Goal: Information Seeking & Learning: Find specific fact

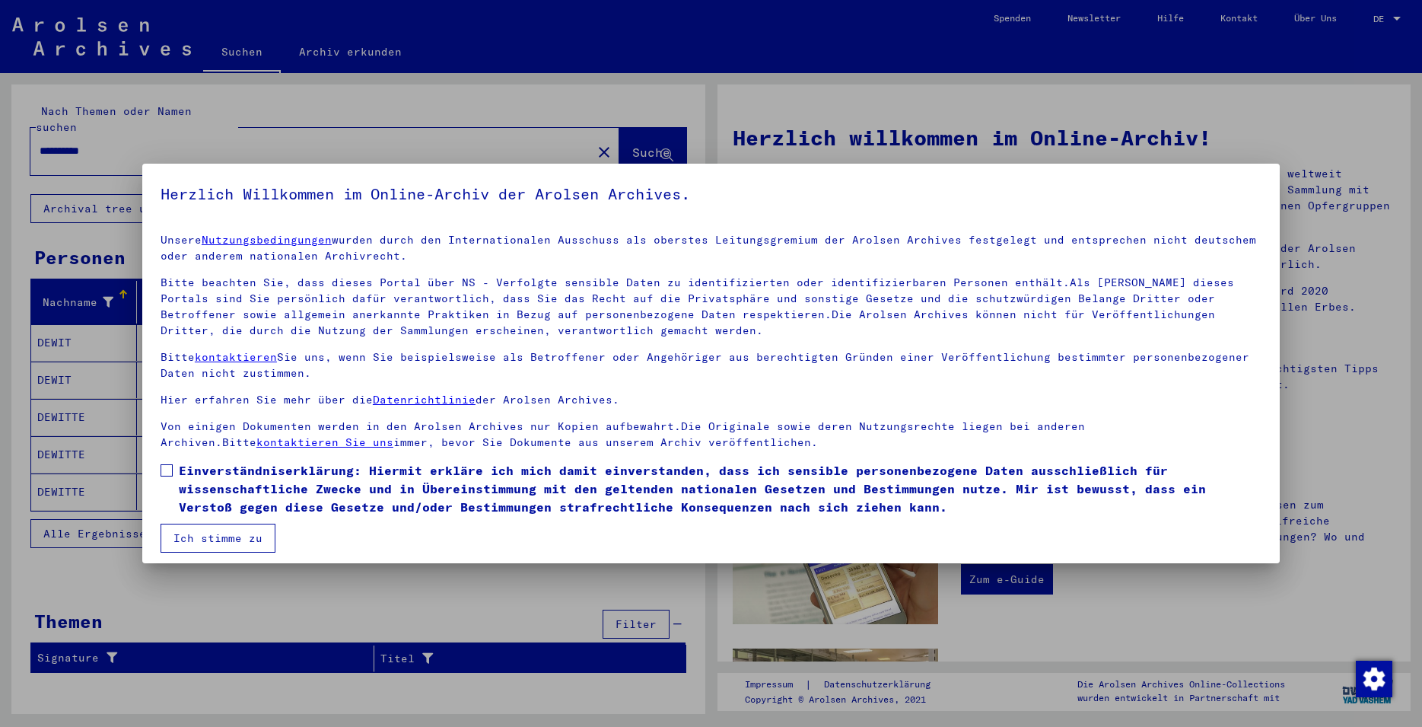
click at [170, 467] on span at bounding box center [167, 470] width 12 height 12
click at [202, 533] on button "Ich stimme zu" at bounding box center [218, 538] width 115 height 29
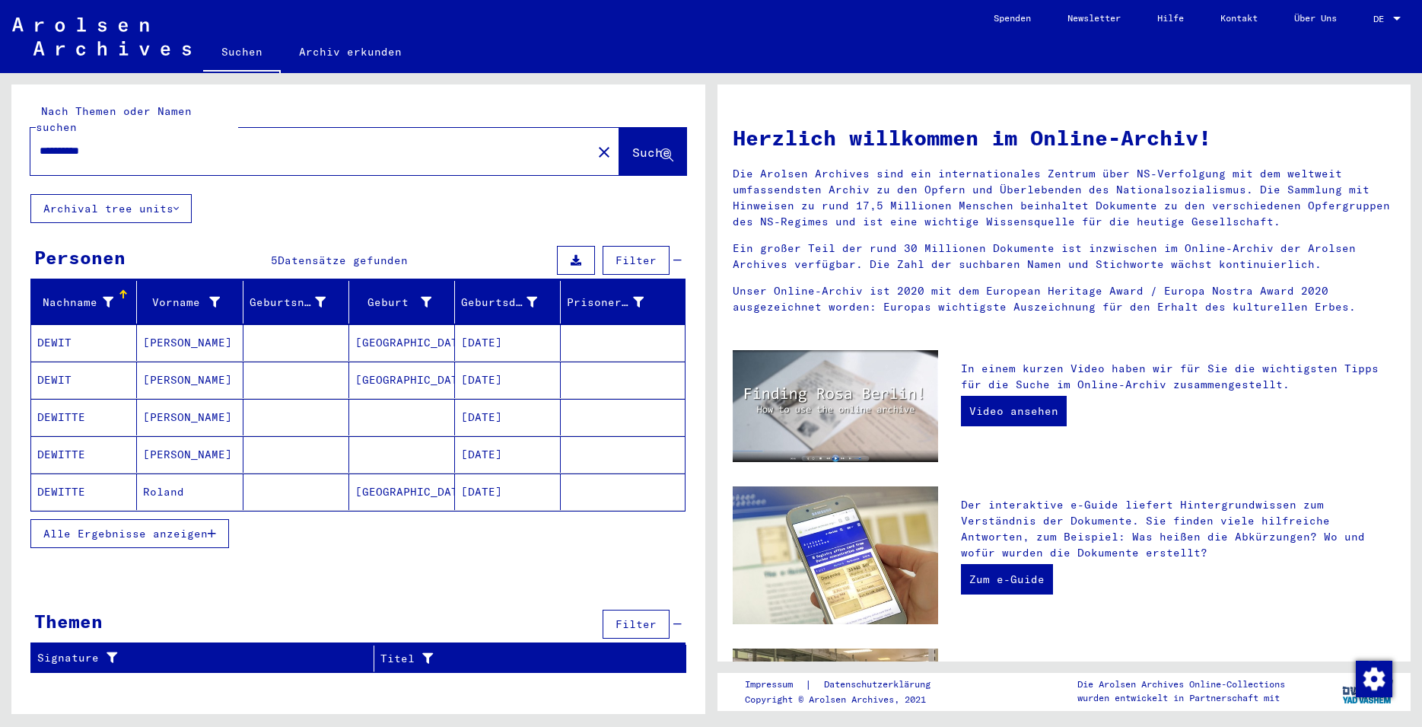
click at [532, 361] on mat-cell "[DATE]" at bounding box center [508, 379] width 106 height 37
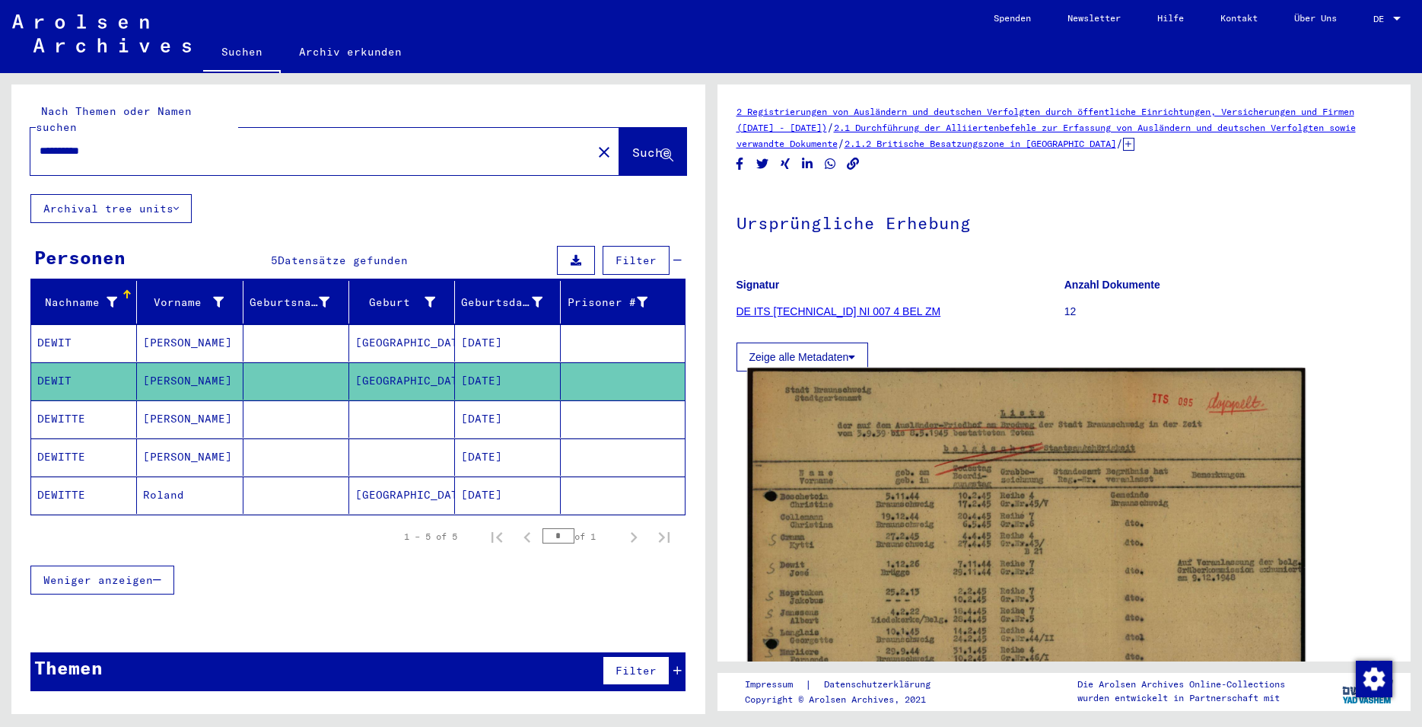
click at [923, 504] on img at bounding box center [1025, 564] width 557 height 393
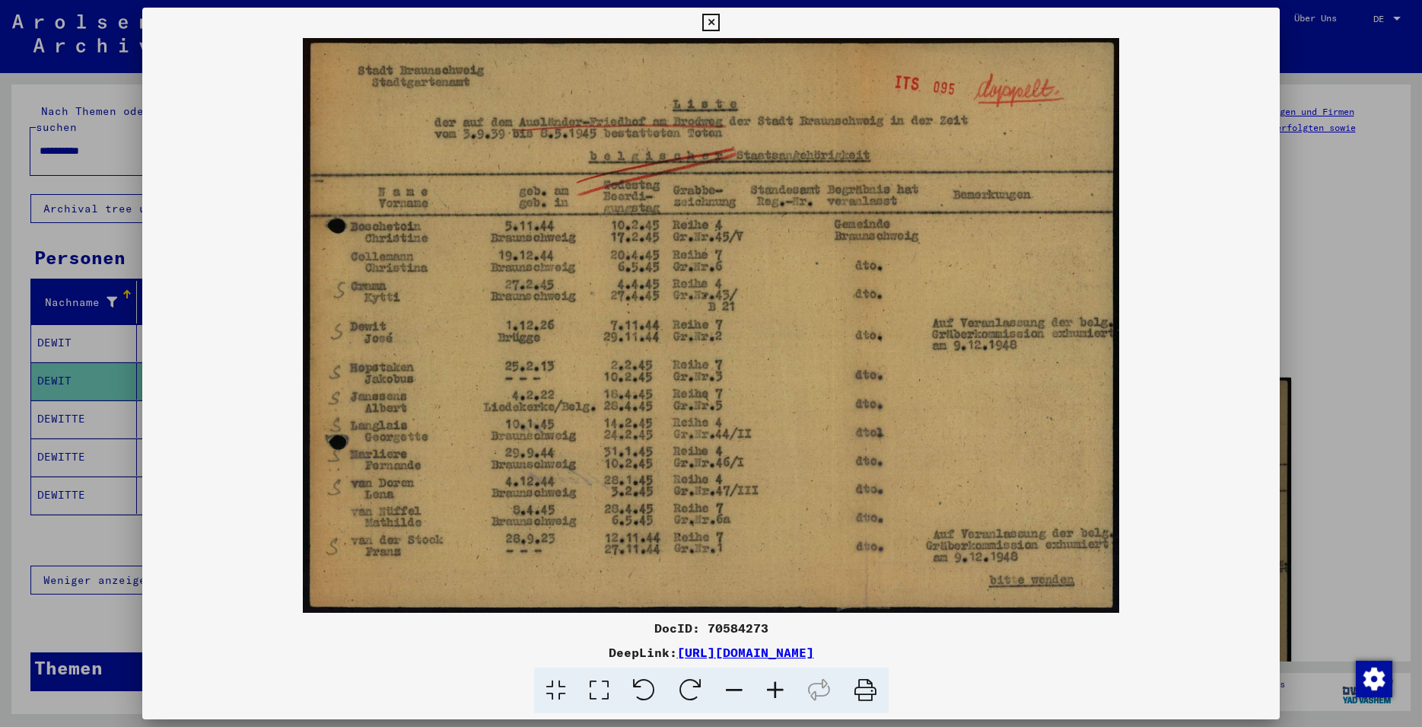
click at [720, 30] on icon at bounding box center [711, 23] width 18 height 18
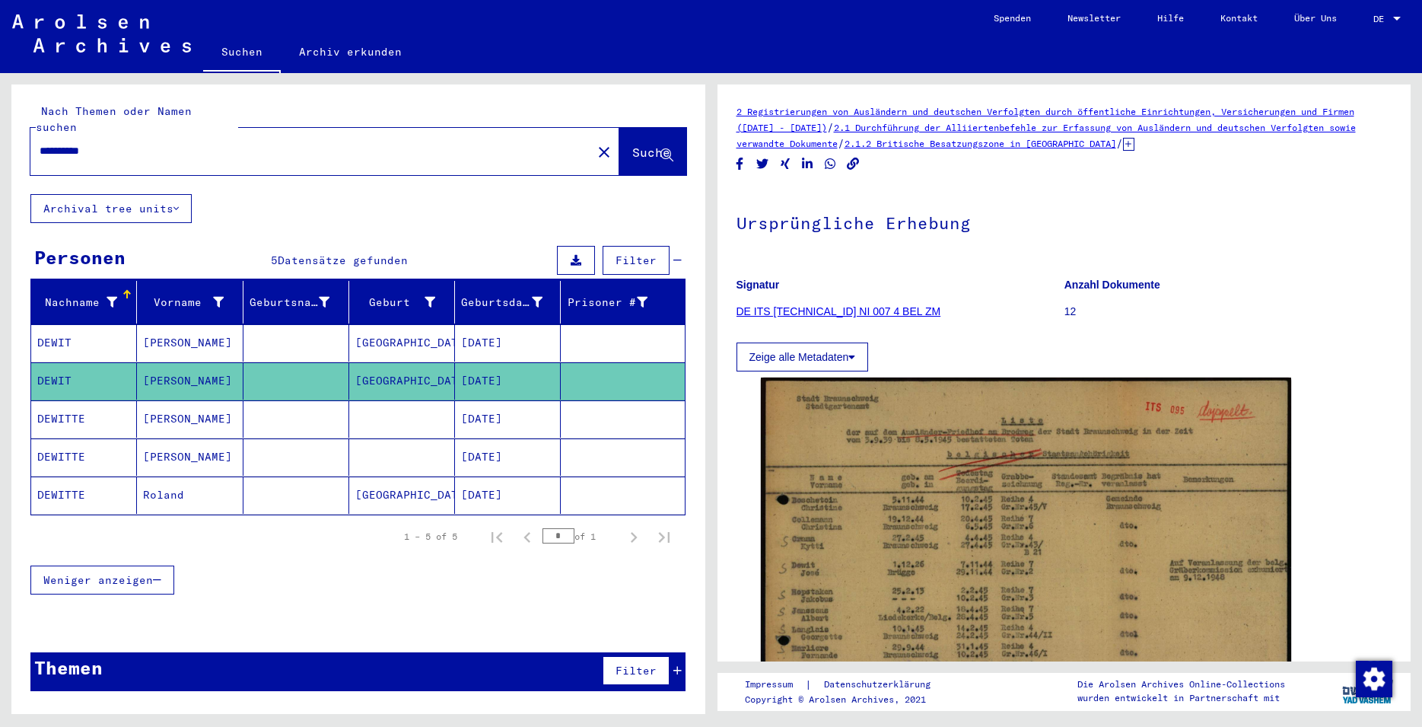
click at [112, 143] on input "**********" at bounding box center [311, 151] width 543 height 16
type input "**********"
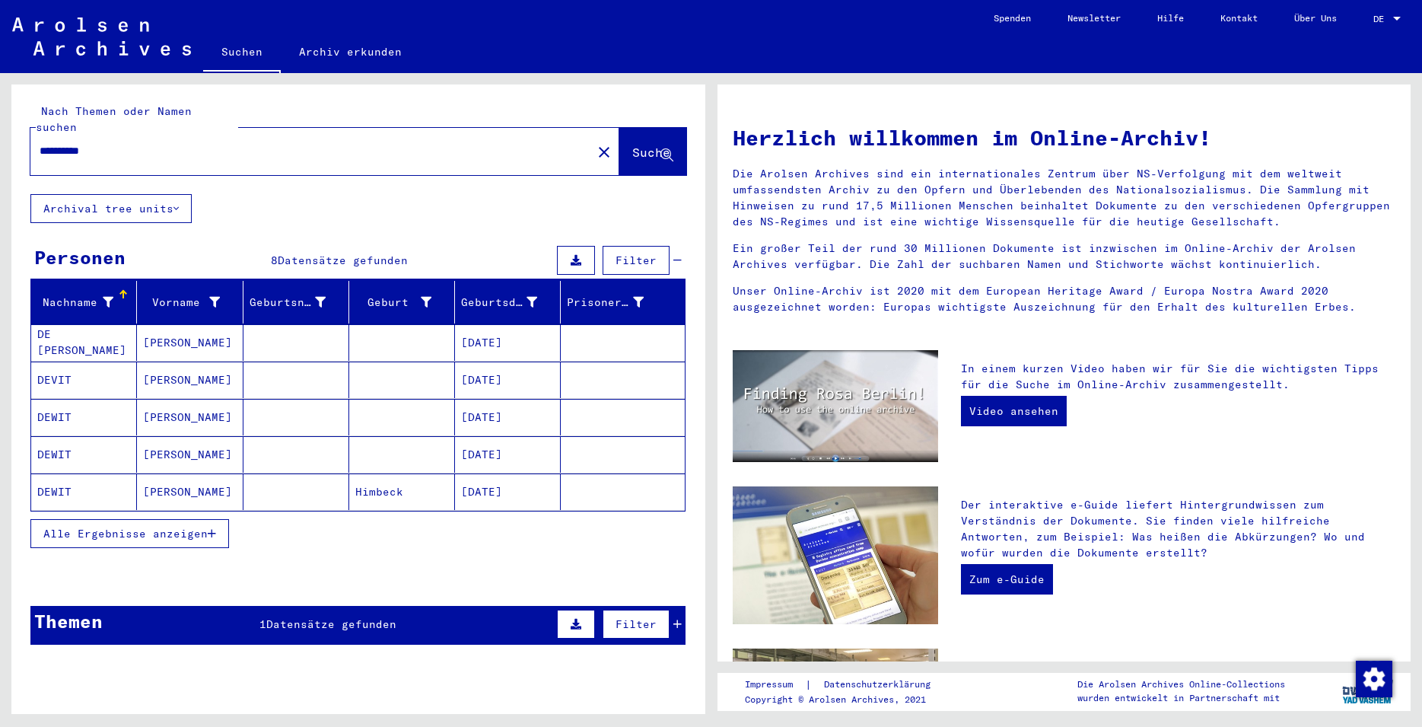
click at [490, 326] on mat-cell "[DATE]" at bounding box center [508, 342] width 106 height 37
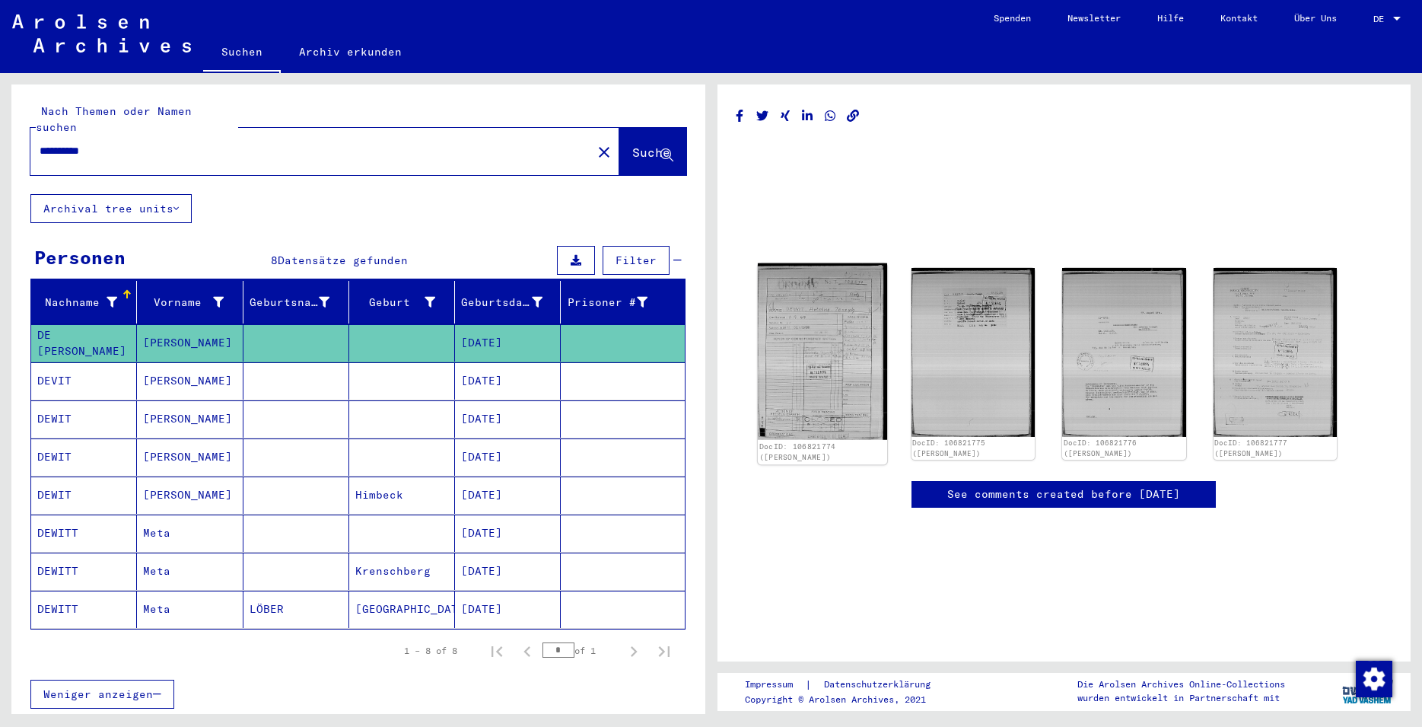
click at [782, 361] on img at bounding box center [821, 351] width 129 height 177
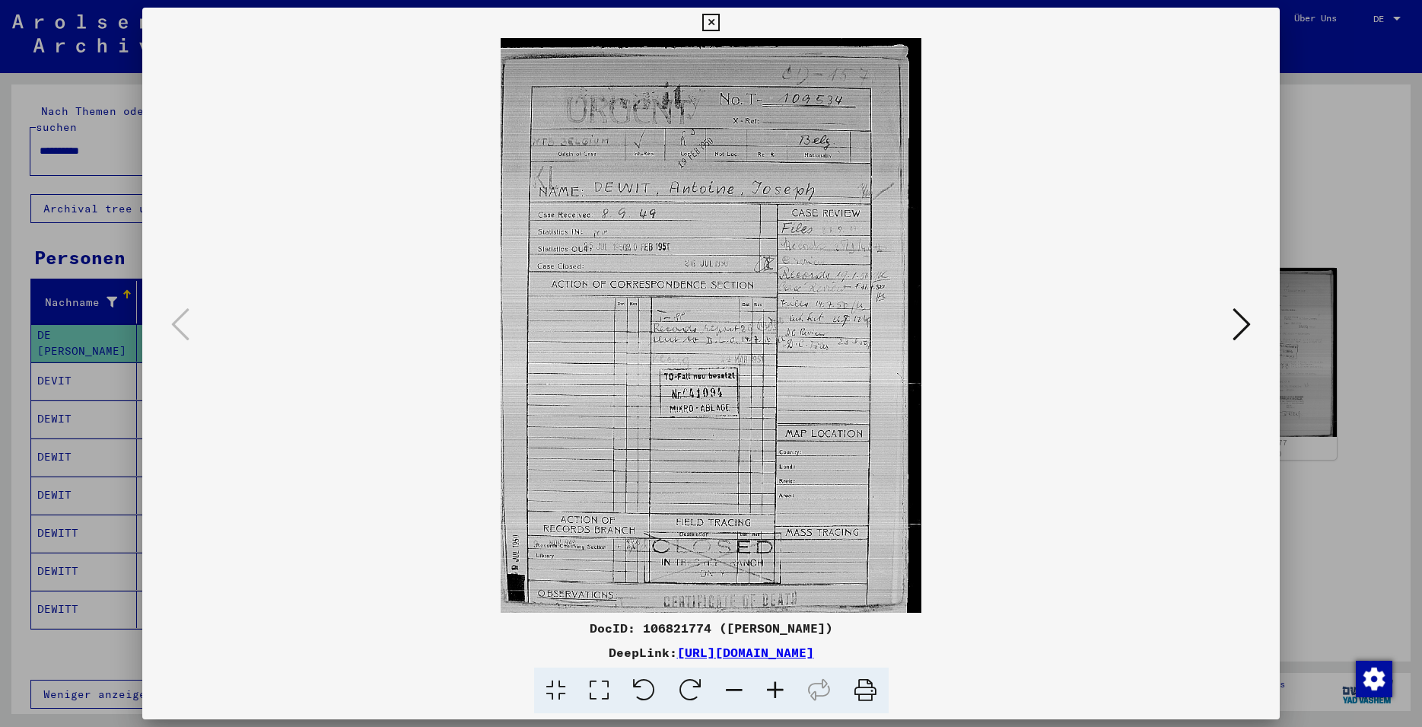
click at [600, 688] on icon at bounding box center [599, 690] width 43 height 46
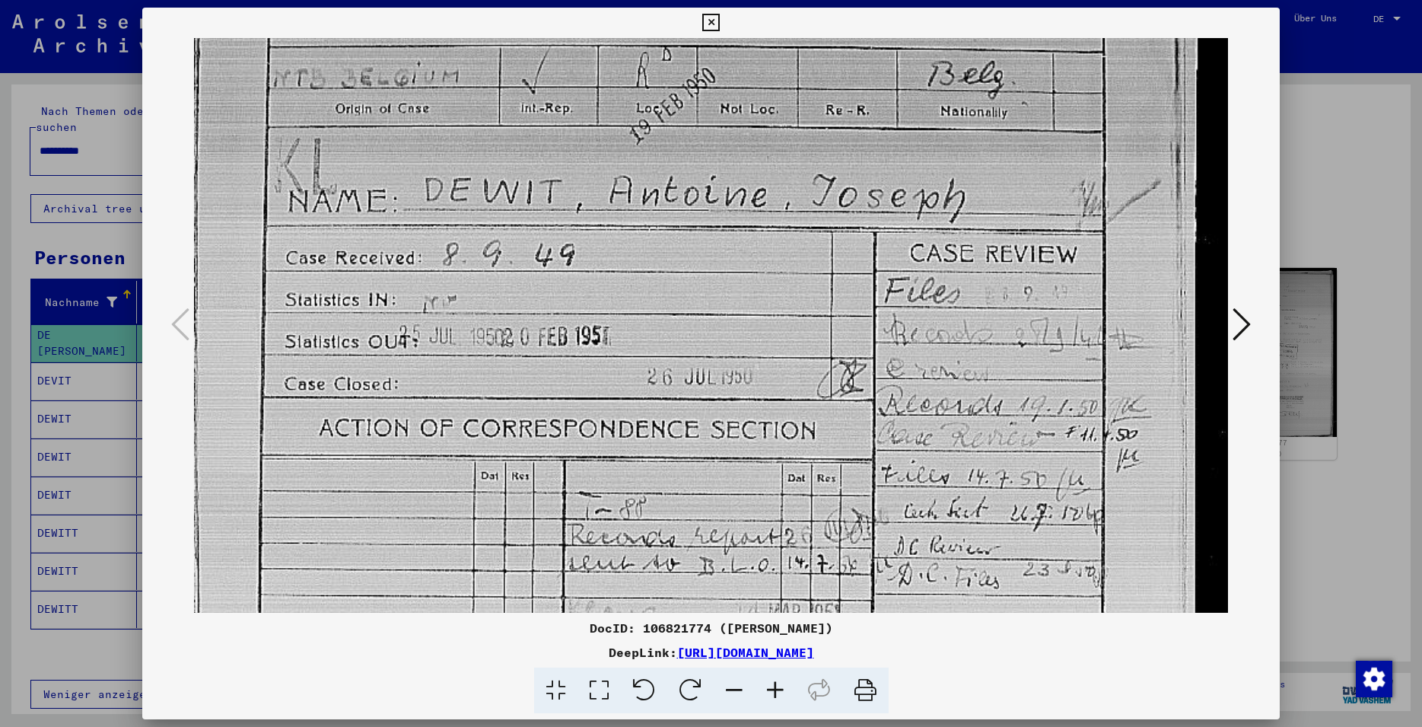
drag, startPoint x: 684, startPoint y: 485, endPoint x: 679, endPoint y: 271, distance: 213.9
click at [679, 271] on img at bounding box center [711, 529] width 1034 height 1410
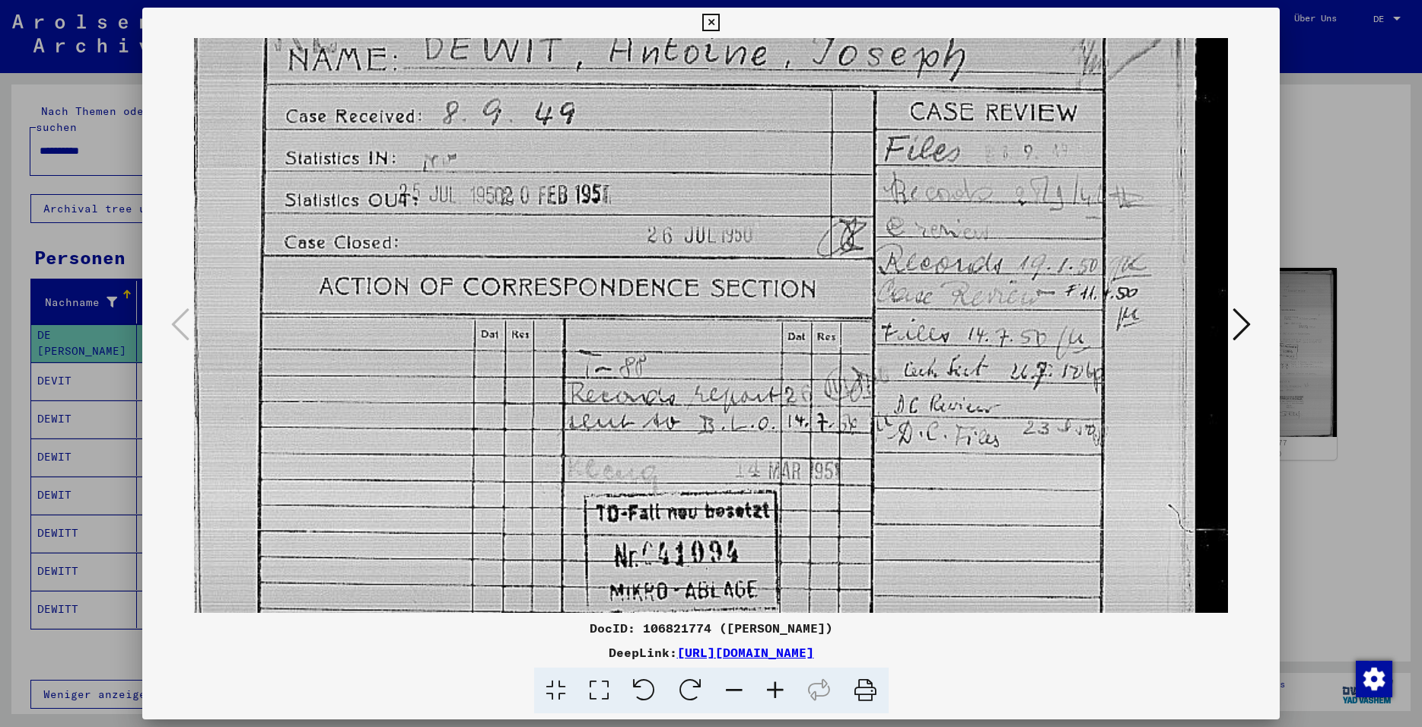
scroll to position [358, 0]
drag, startPoint x: 728, startPoint y: 487, endPoint x: 688, endPoint y: 343, distance: 149.4
click at [688, 343] on img at bounding box center [711, 385] width 1034 height 1410
click at [1246, 326] on icon at bounding box center [1242, 324] width 18 height 37
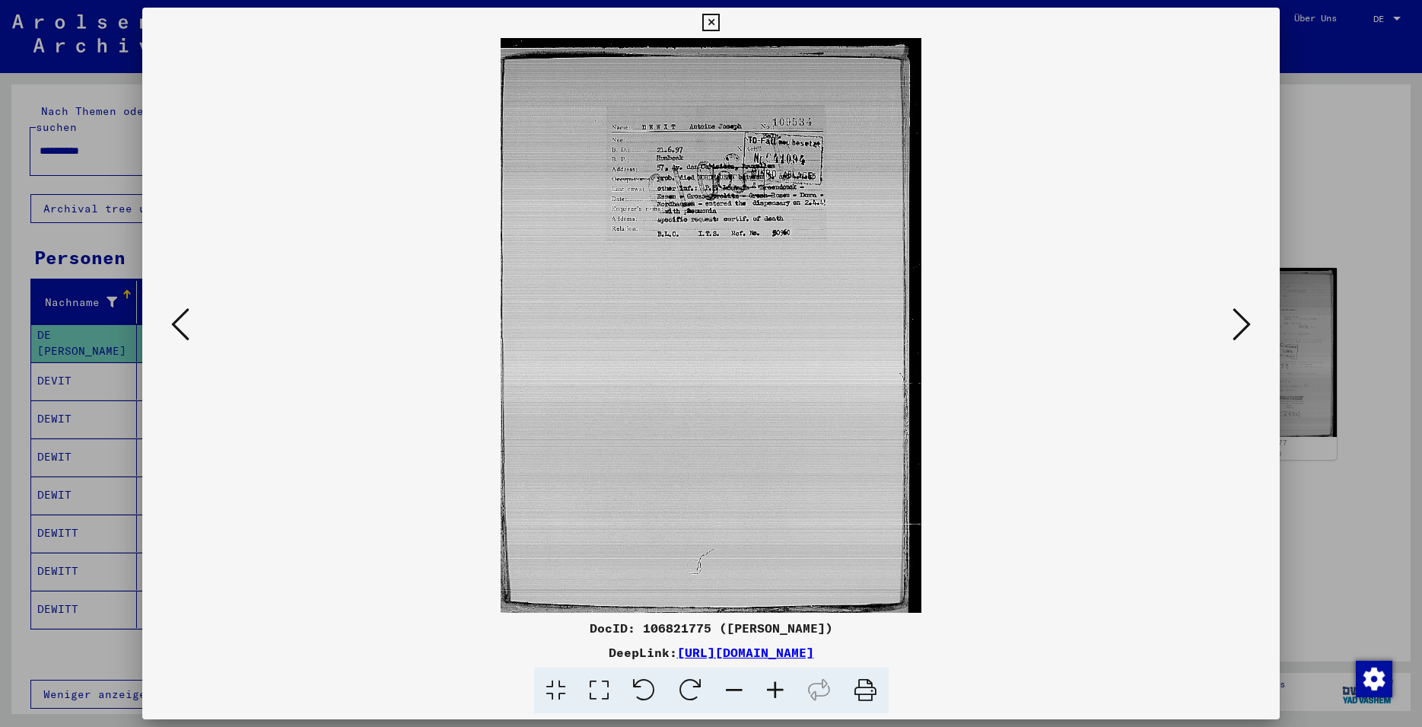
scroll to position [0, 0]
click at [596, 692] on icon at bounding box center [599, 690] width 43 height 46
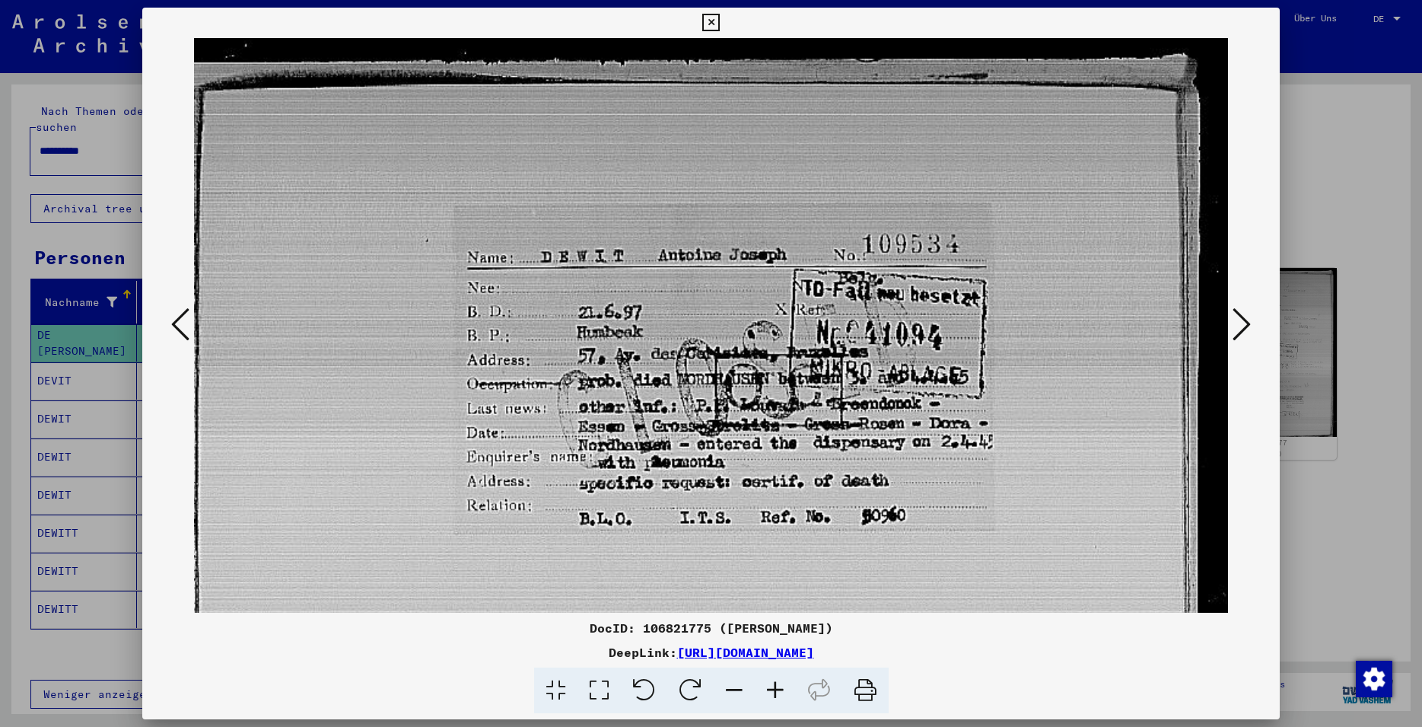
click at [1245, 330] on icon at bounding box center [1242, 324] width 18 height 37
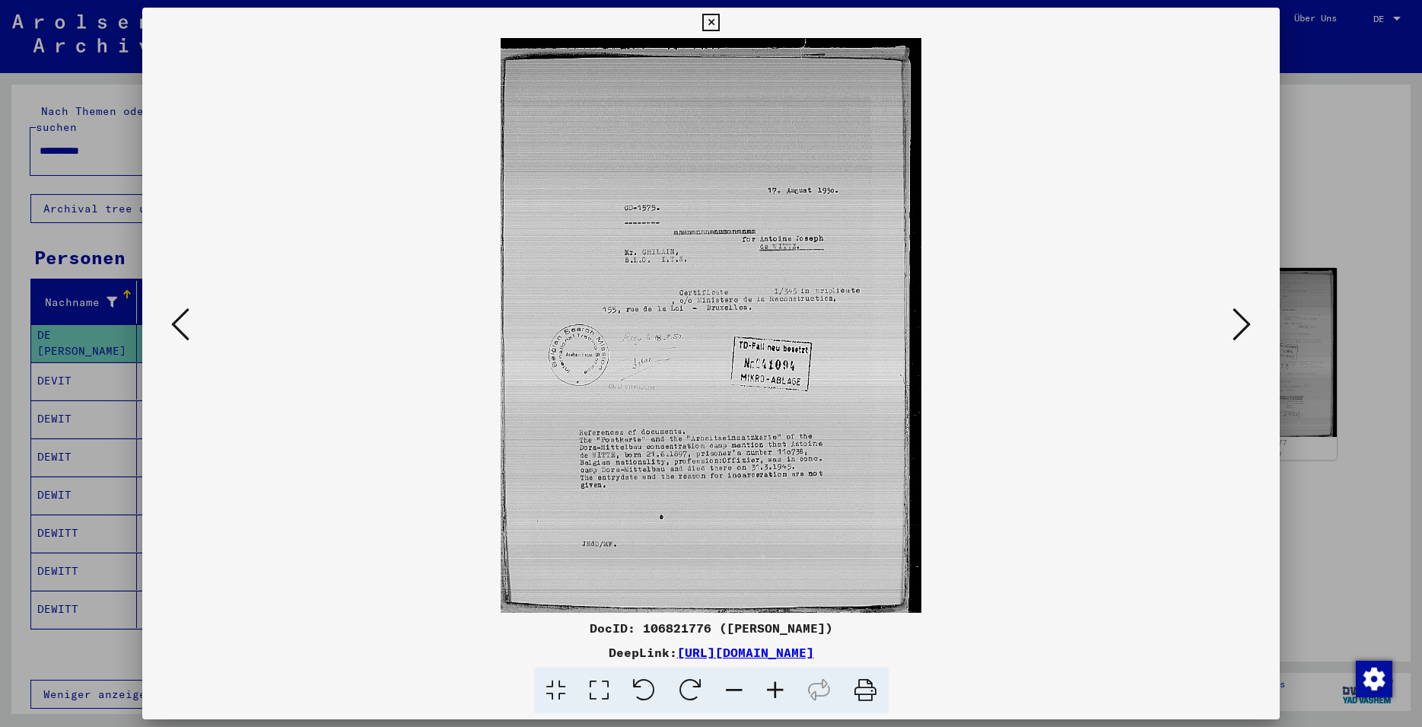
click at [603, 691] on icon at bounding box center [599, 690] width 43 height 46
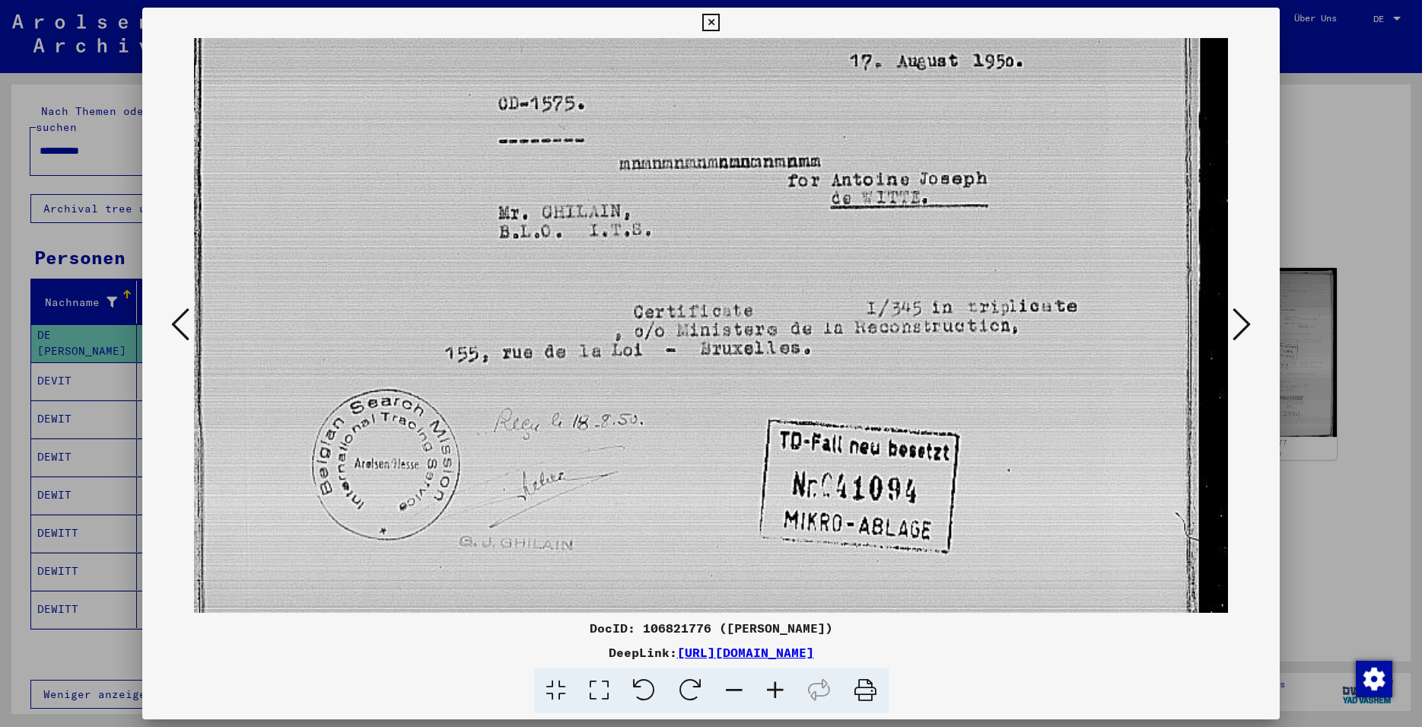
scroll to position [369, 0]
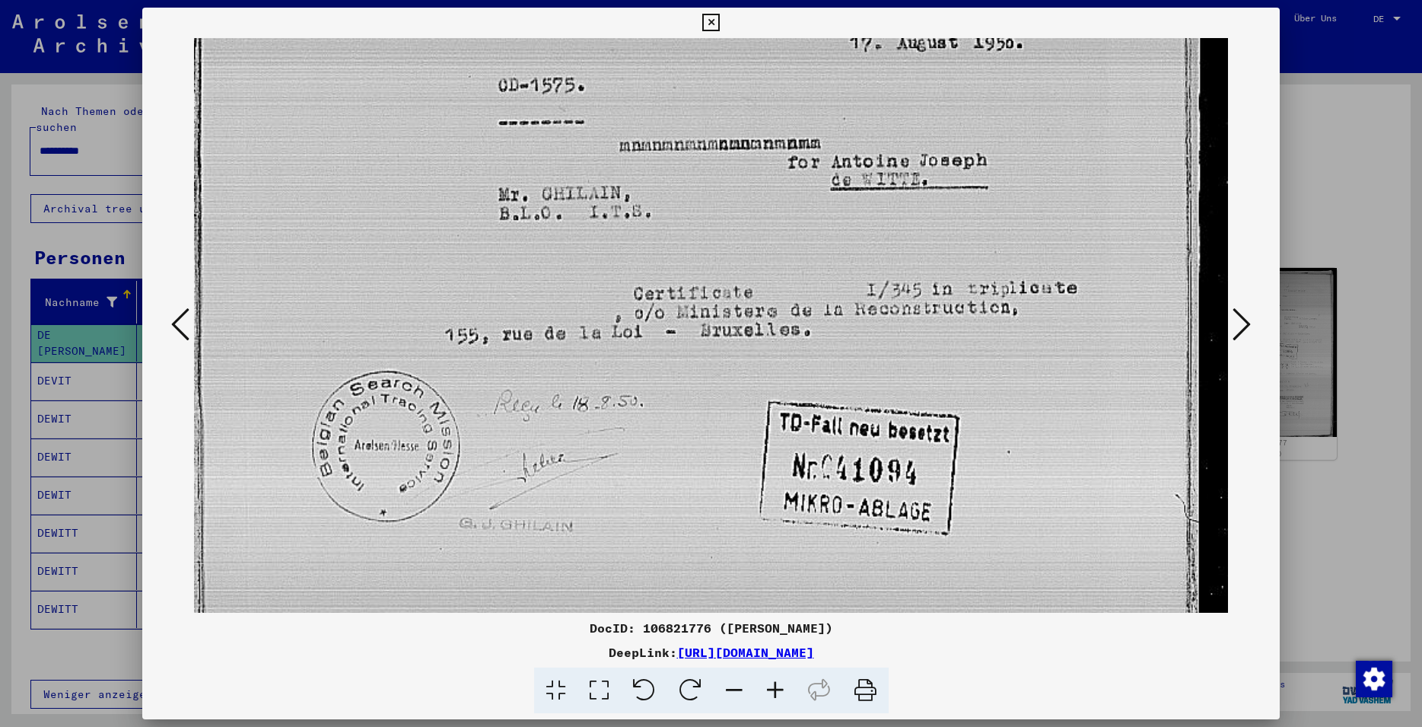
drag, startPoint x: 731, startPoint y: 603, endPoint x: 799, endPoint y: 234, distance: 375.4
click at [799, 234] on img at bounding box center [711, 374] width 1034 height 1410
click at [1244, 326] on icon at bounding box center [1242, 324] width 18 height 37
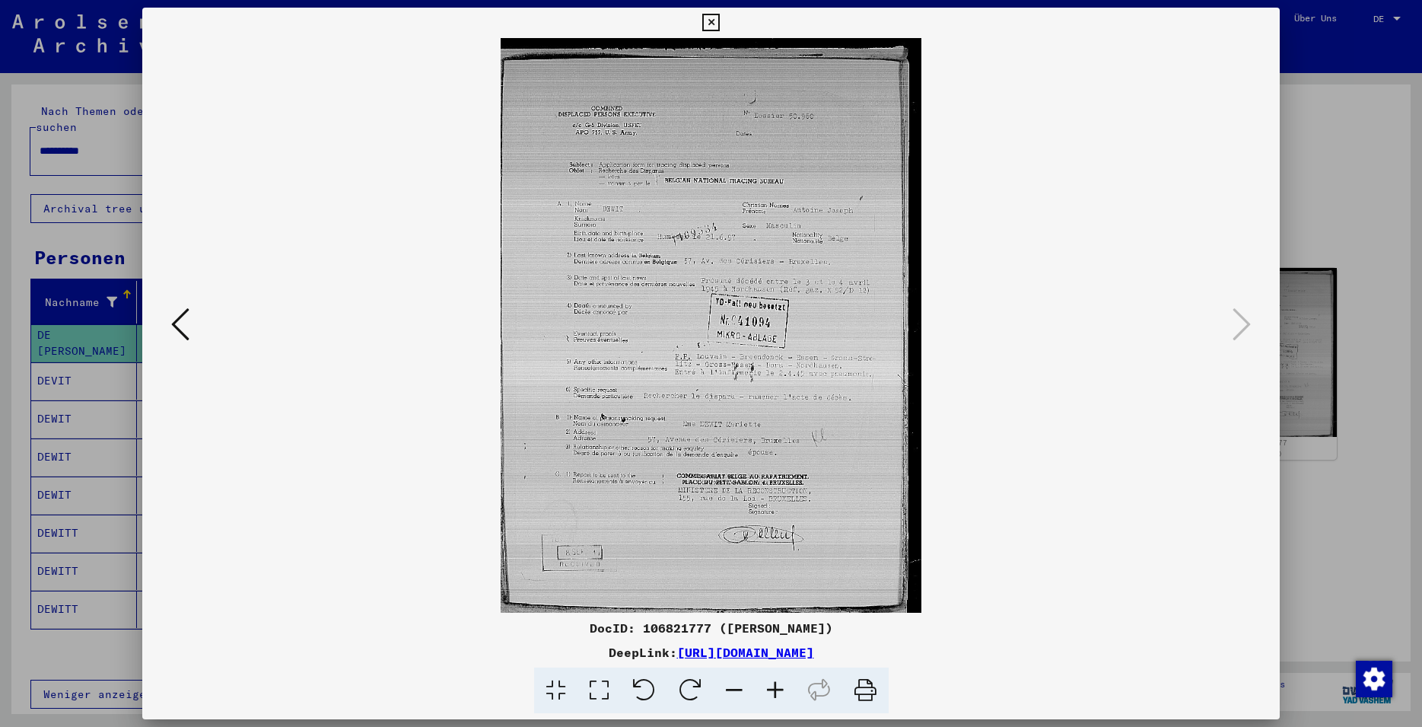
click at [603, 691] on icon at bounding box center [599, 690] width 43 height 46
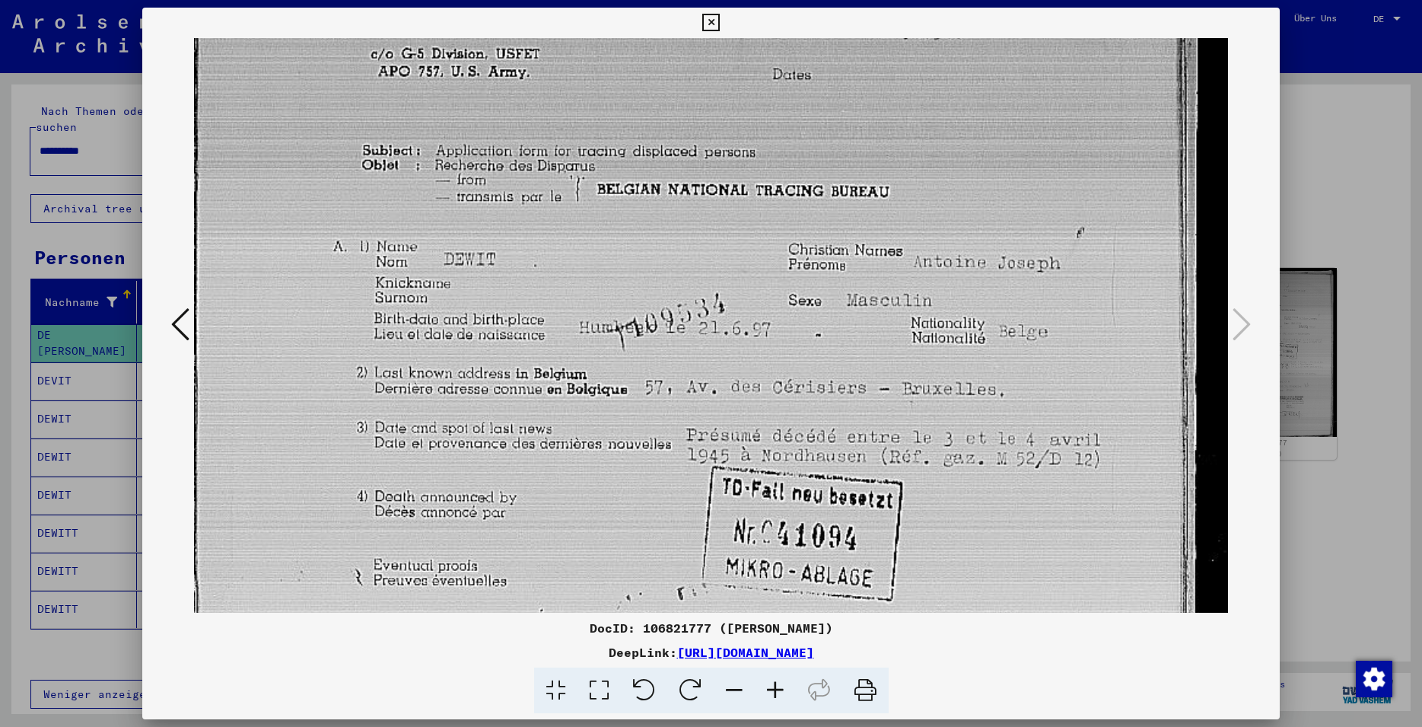
scroll to position [205, 0]
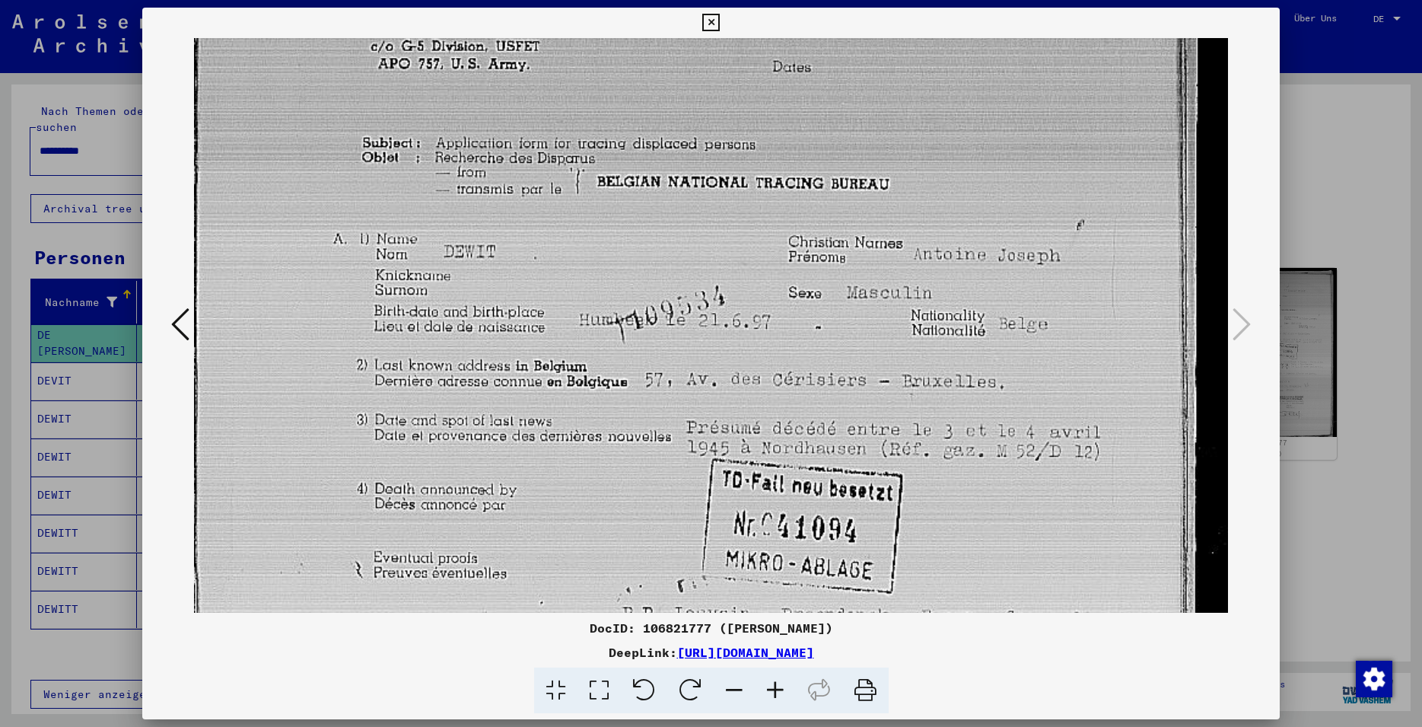
drag, startPoint x: 777, startPoint y: 551, endPoint x: 813, endPoint y: 345, distance: 208.6
click at [813, 345] on img at bounding box center [711, 538] width 1034 height 1410
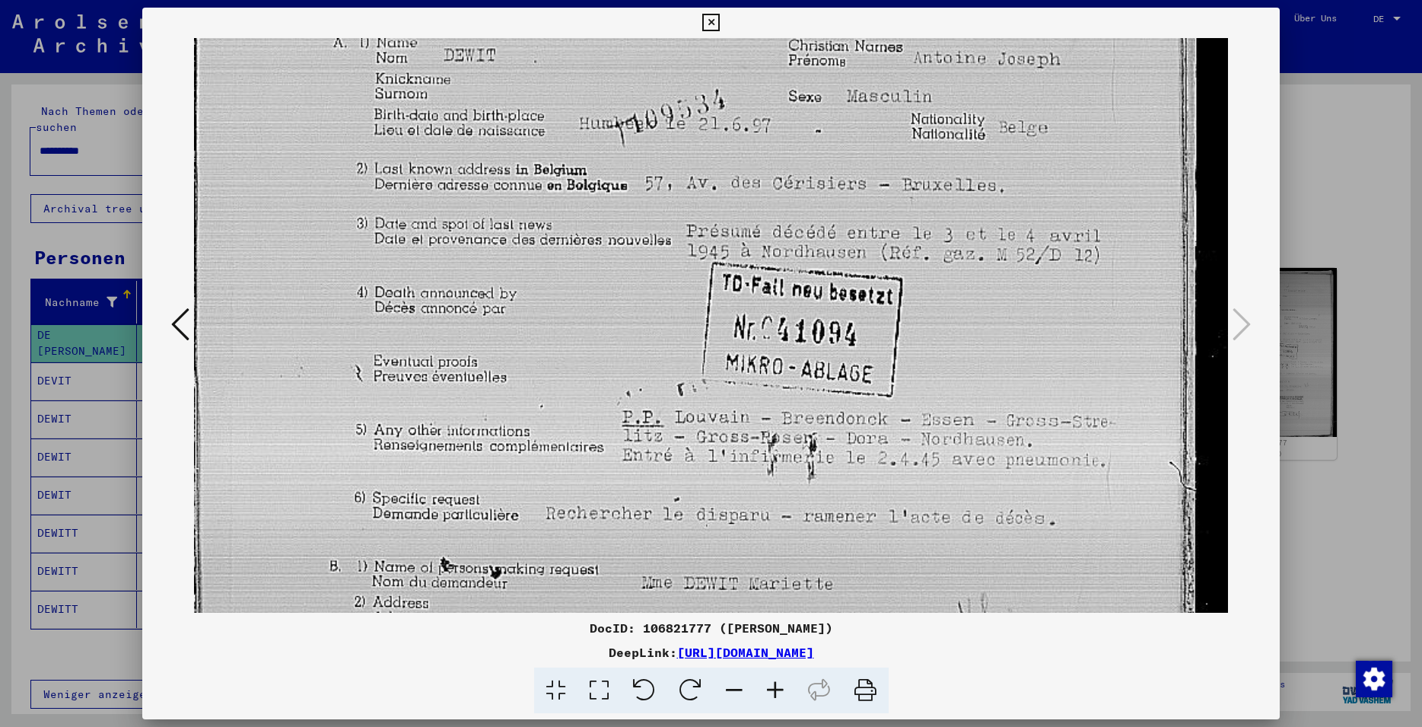
scroll to position [417, 0]
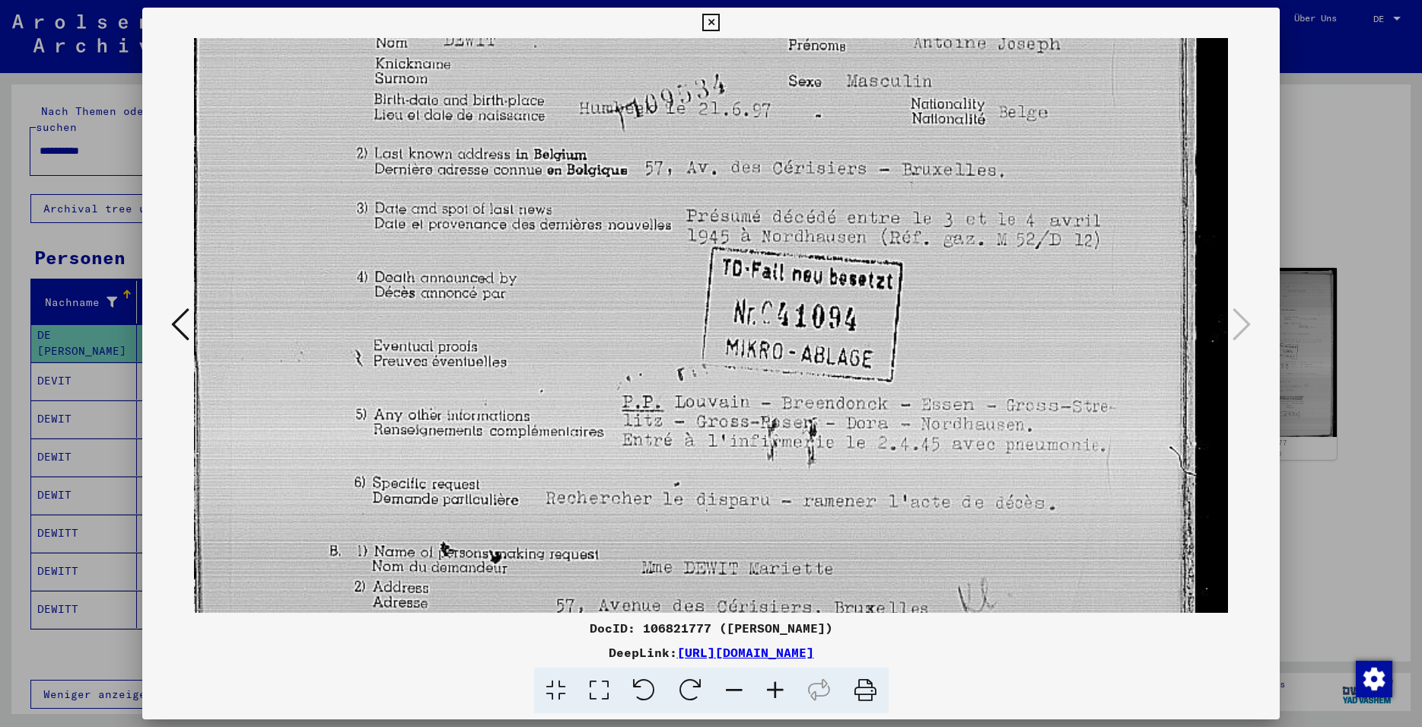
drag, startPoint x: 933, startPoint y: 581, endPoint x: 933, endPoint y: 369, distance: 211.5
click at [933, 369] on img at bounding box center [711, 326] width 1034 height 1410
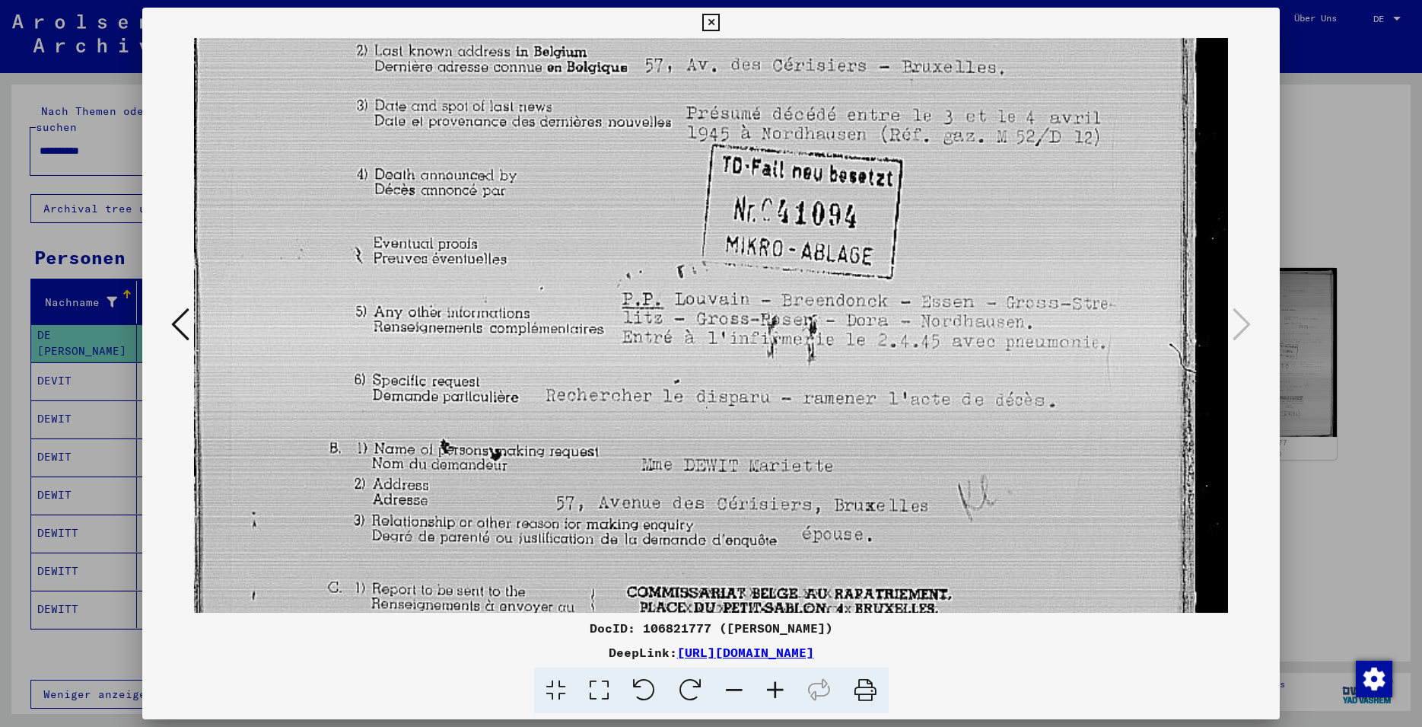
scroll to position [540, 0]
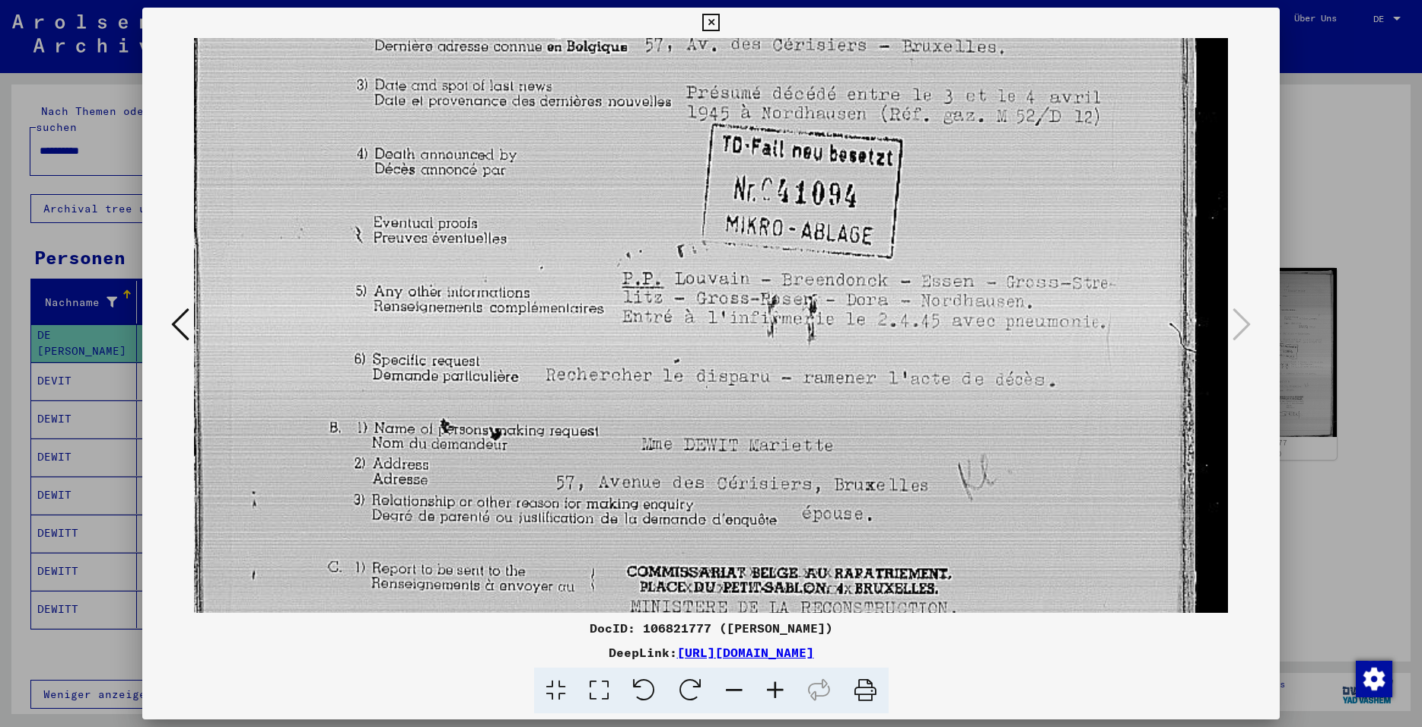
drag, startPoint x: 929, startPoint y: 525, endPoint x: 946, endPoint y: 402, distance: 124.4
click at [946, 402] on img at bounding box center [711, 203] width 1034 height 1410
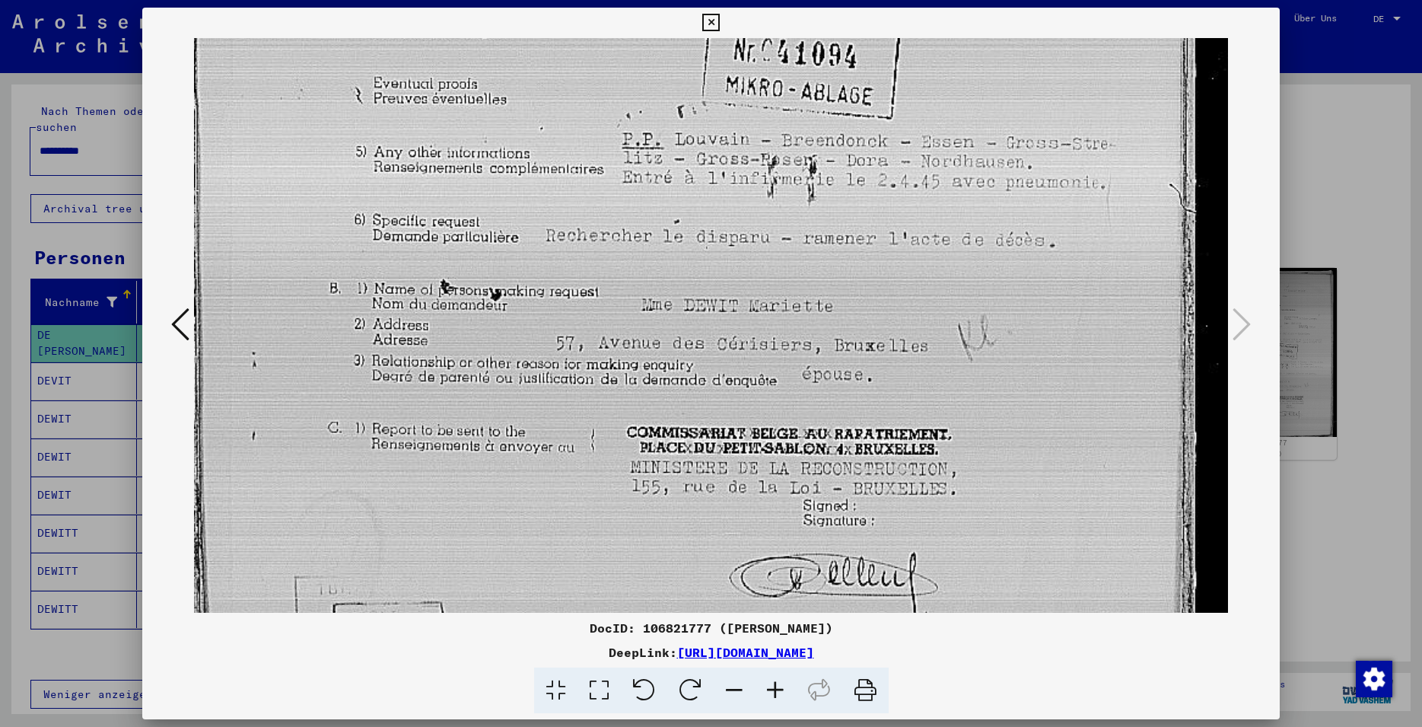
scroll to position [692, 0]
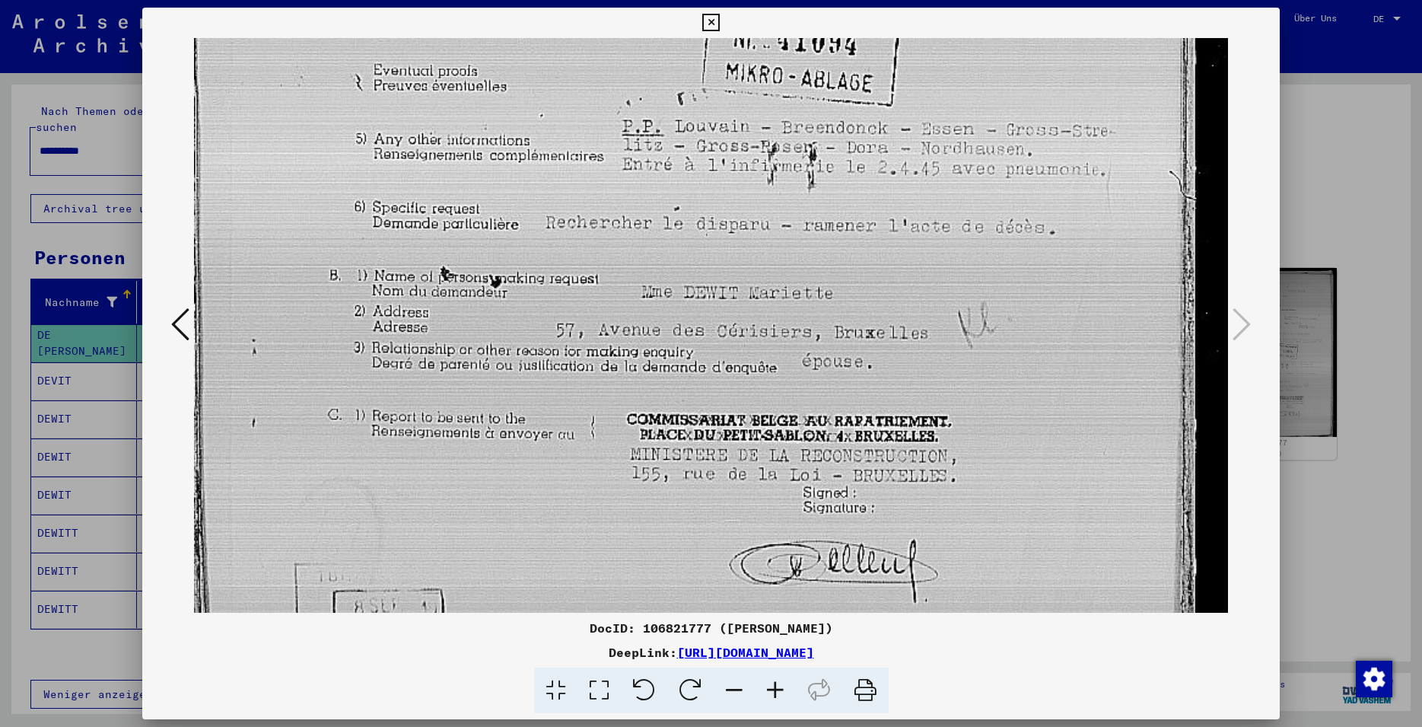
drag, startPoint x: 938, startPoint y: 521, endPoint x: 958, endPoint y: 369, distance: 153.6
click at [958, 369] on img at bounding box center [711, 51] width 1034 height 1410
click at [720, 24] on icon at bounding box center [711, 23] width 18 height 18
